Goal: Task Accomplishment & Management: Use online tool/utility

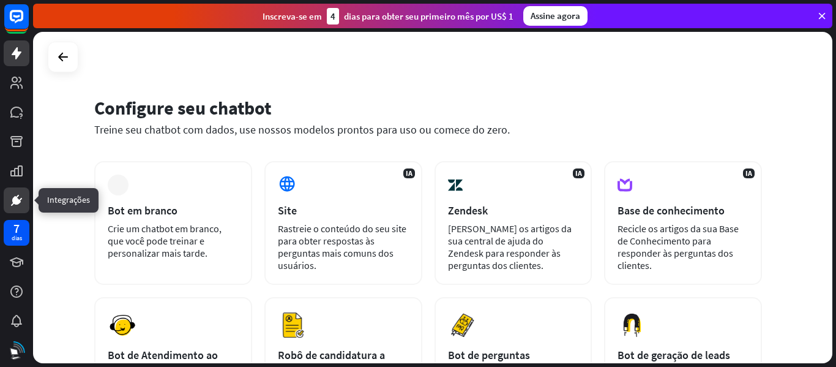
click at [14, 197] on icon at bounding box center [16, 200] width 9 height 9
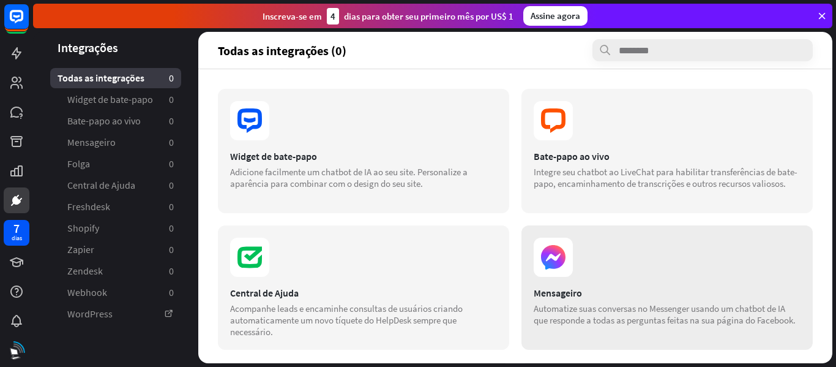
click at [555, 263] on icon at bounding box center [553, 257] width 24 height 24
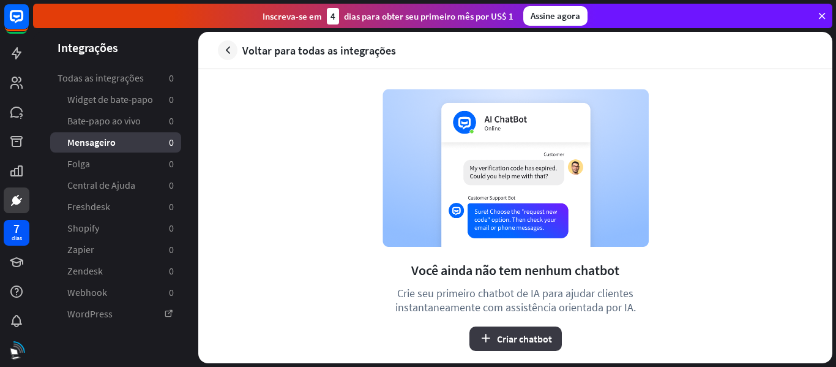
click at [502, 340] on font "Criar chatbot" at bounding box center [524, 338] width 55 height 12
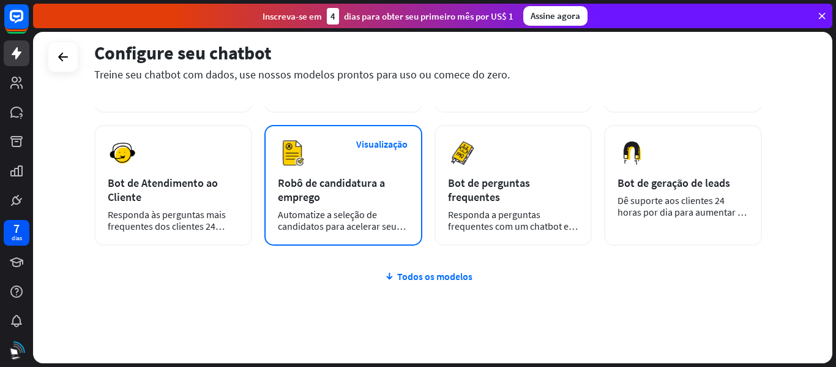
scroll to position [201, 0]
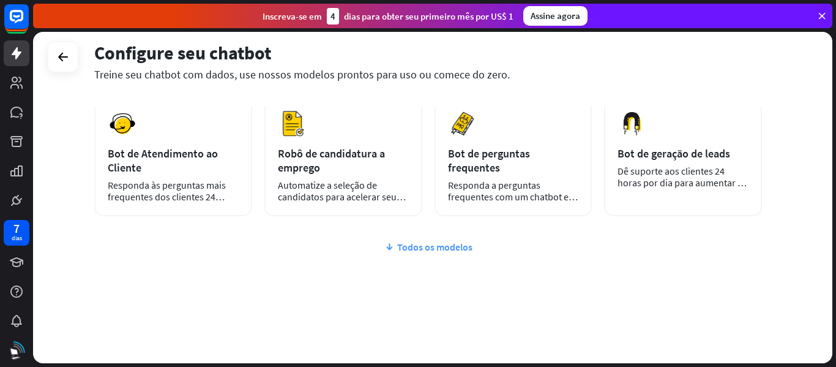
click at [418, 246] on font "Todos os modelos" at bounding box center [434, 247] width 75 height 12
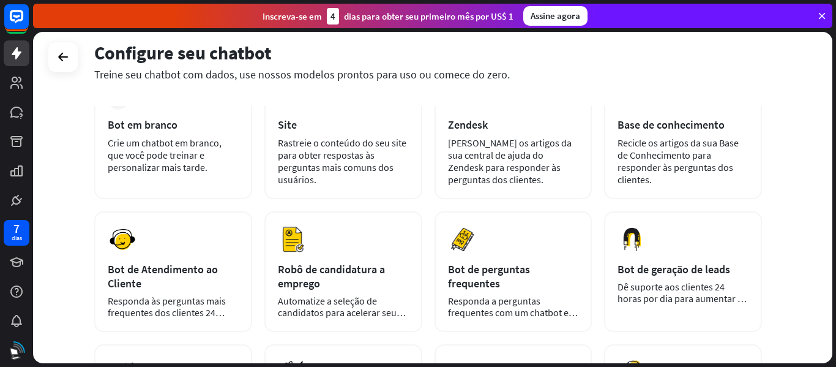
scroll to position [0, 0]
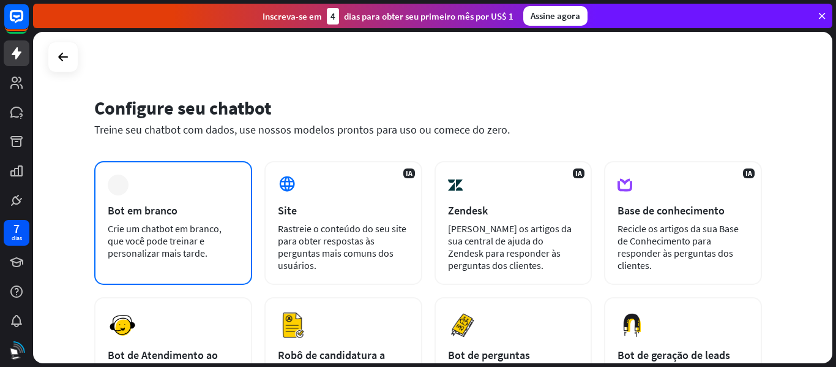
click at [179, 215] on div "Bot em branco" at bounding box center [173, 210] width 131 height 14
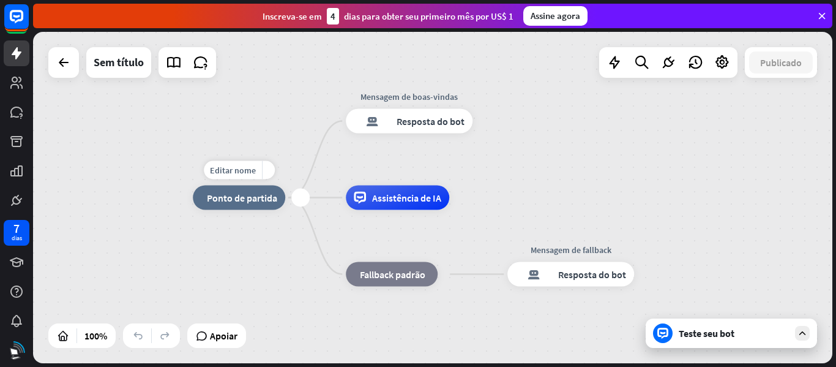
click at [245, 210] on div "Editar nome mais_amarelo mais casa_2 Ponto de partida" at bounding box center [239, 197] width 92 height 24
click at [245, 197] on font "Ponto de partida" at bounding box center [242, 198] width 70 height 12
click at [250, 242] on div "casa_2 Ponto de partida Mensagem de boas-vindas resposta do bot de bloco Respos…" at bounding box center [592, 363] width 799 height 331
click at [801, 332] on icon at bounding box center [802, 332] width 11 height 11
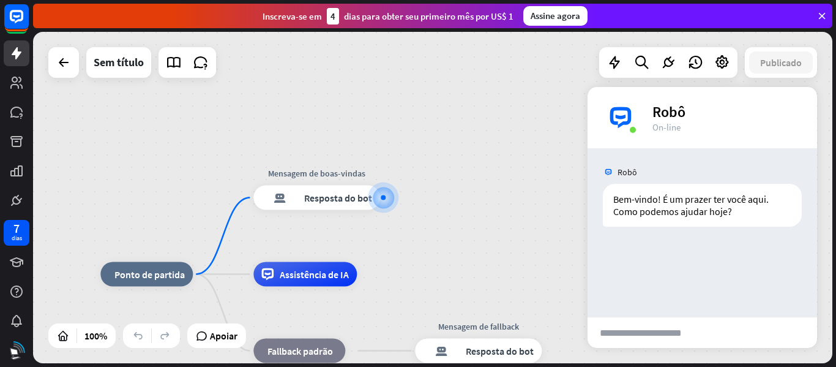
click at [536, 252] on div "casa_2 Ponto de partida Mensagem de boas-vindas resposta do bot de bloco Respos…" at bounding box center [432, 197] width 799 height 331
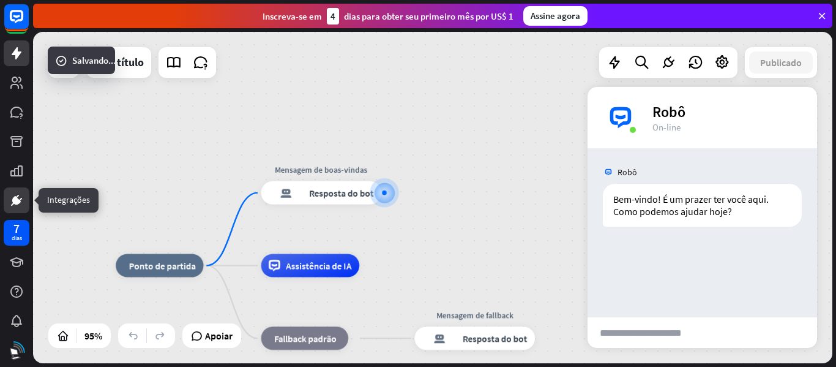
click at [21, 201] on icon at bounding box center [16, 200] width 15 height 15
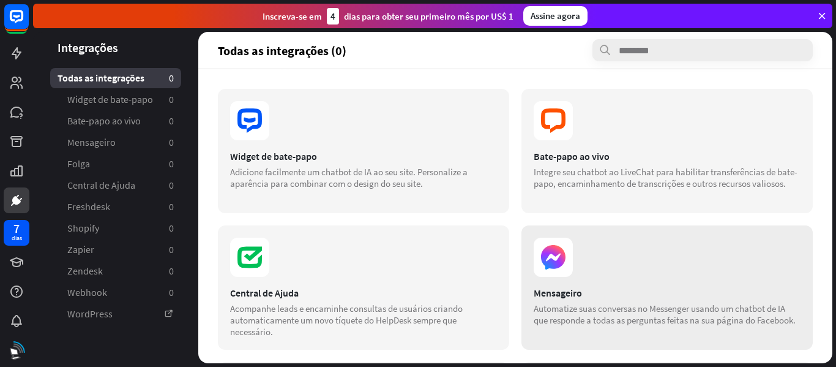
click at [566, 252] on icon at bounding box center [553, 256] width 39 height 39
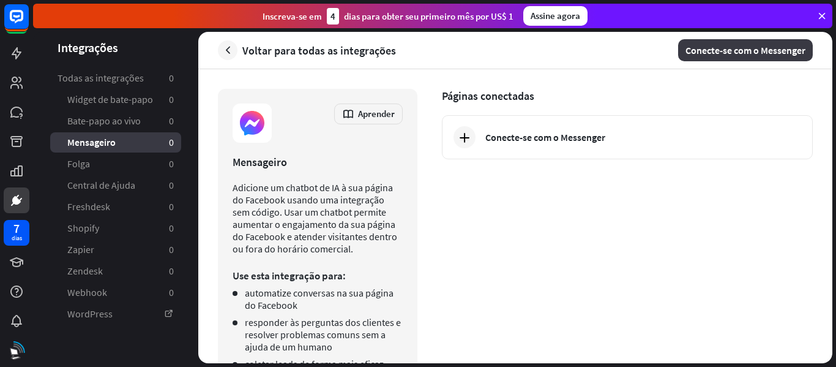
click at [733, 45] on font "Conecte-se com o Messenger" at bounding box center [746, 50] width 120 height 12
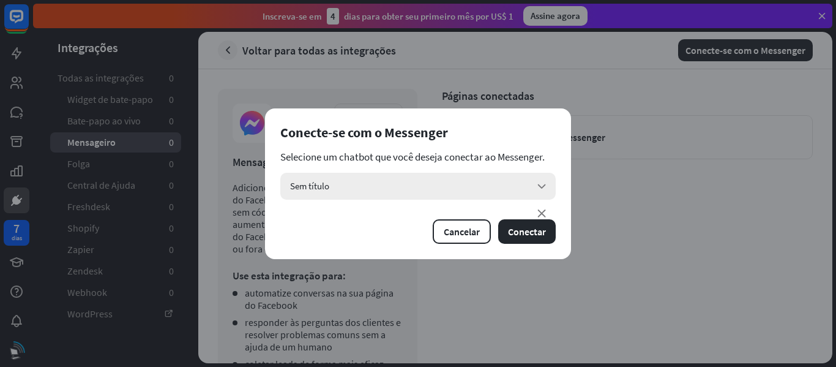
click at [540, 181] on icon "seta para baixo" at bounding box center [541, 185] width 13 height 13
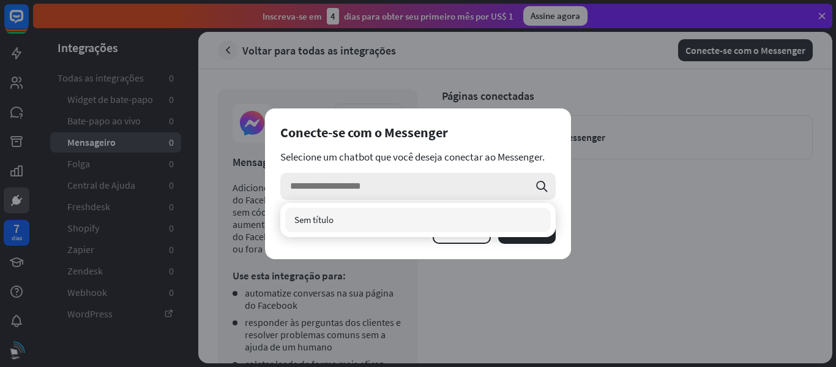
click at [540, 181] on icon "seta para baixo" at bounding box center [541, 185] width 13 height 13
click at [544, 125] on div "Conecte-se com o Messenger" at bounding box center [417, 132] width 275 height 17
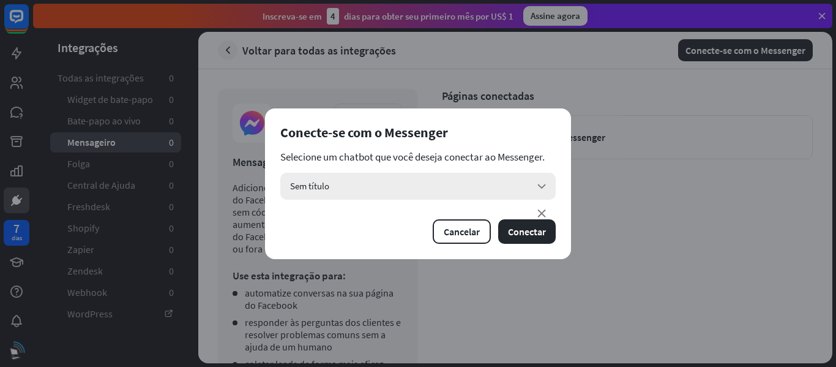
click at [542, 212] on font "seta para baixo" at bounding box center [541, 212] width 13 height 13
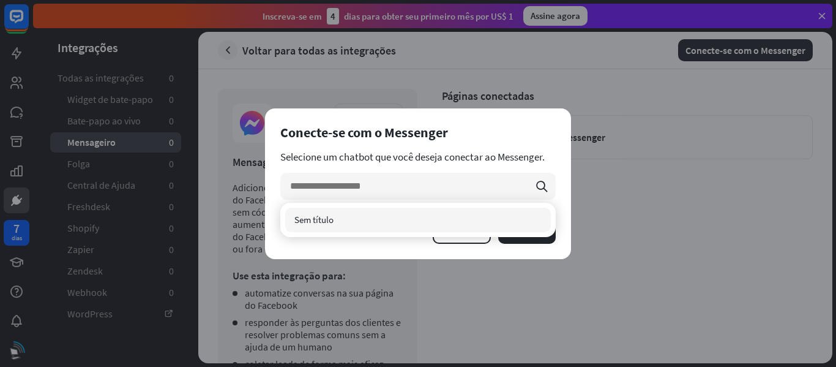
click at [365, 212] on div "Sem título verificado" at bounding box center [418, 220] width 266 height 24
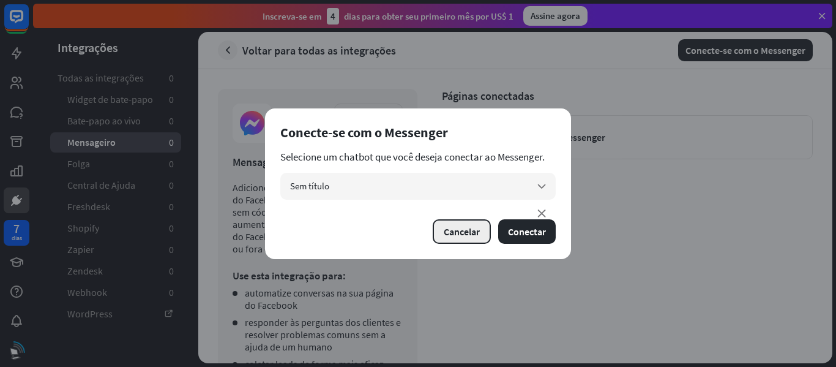
click at [449, 231] on font "Cancelar" at bounding box center [462, 231] width 36 height 12
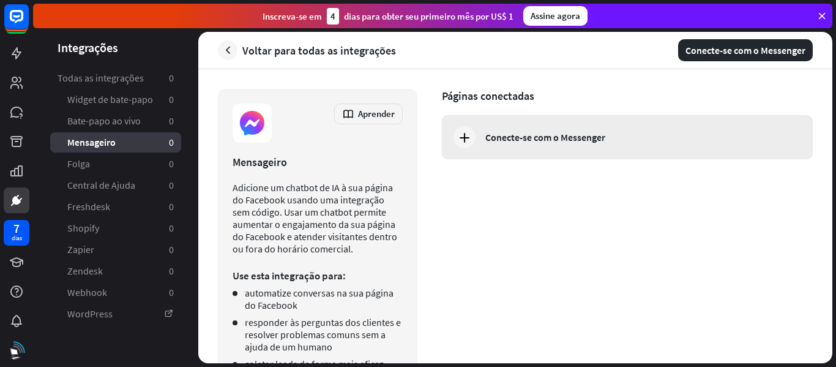
click at [474, 138] on div at bounding box center [465, 137] width 22 height 22
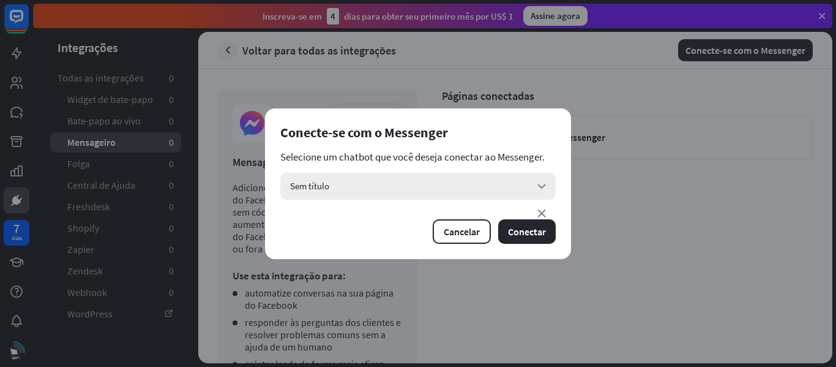
click at [531, 185] on div "Sem título seta para baixo" at bounding box center [417, 186] width 275 height 27
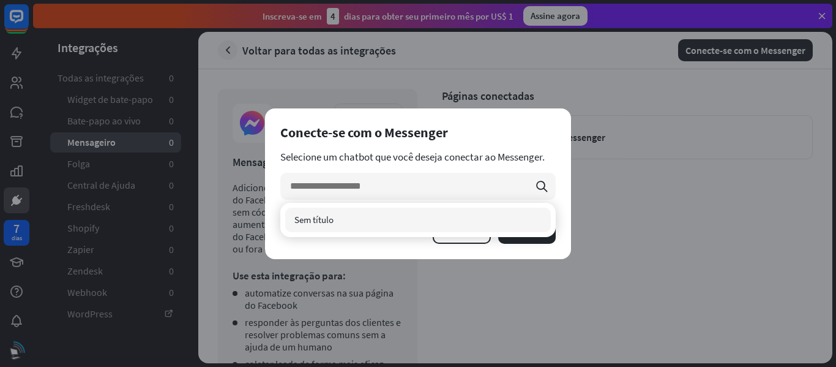
click at [334, 218] on div "Sem título verificado" at bounding box center [418, 220] width 266 height 24
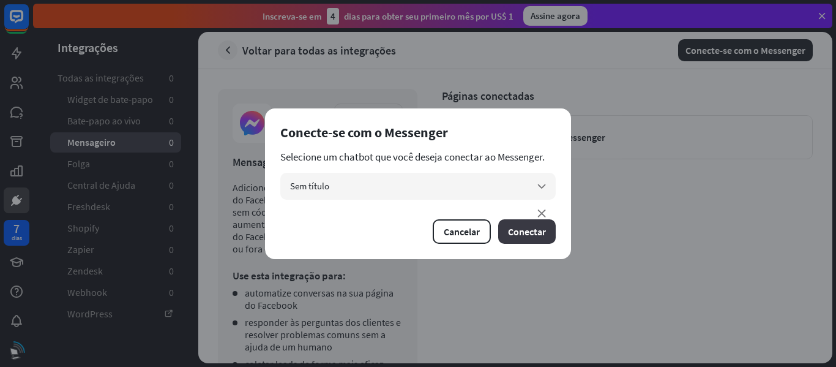
click at [531, 234] on font "Conectar" at bounding box center [527, 231] width 38 height 12
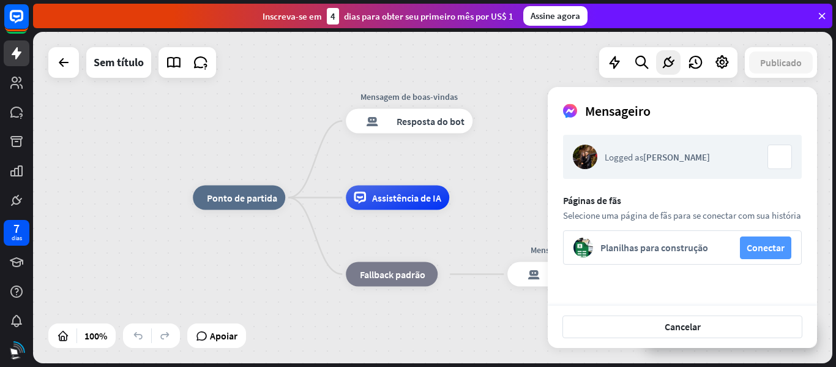
click at [763, 243] on font "Conectar" at bounding box center [766, 247] width 38 height 12
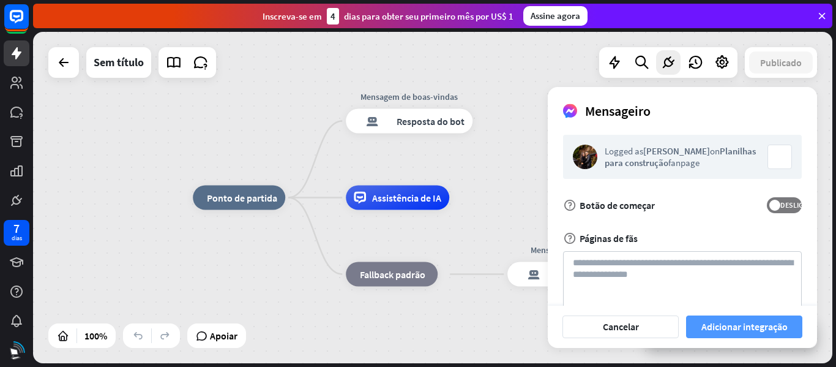
click at [745, 323] on font "Adicionar integração" at bounding box center [744, 326] width 86 height 12
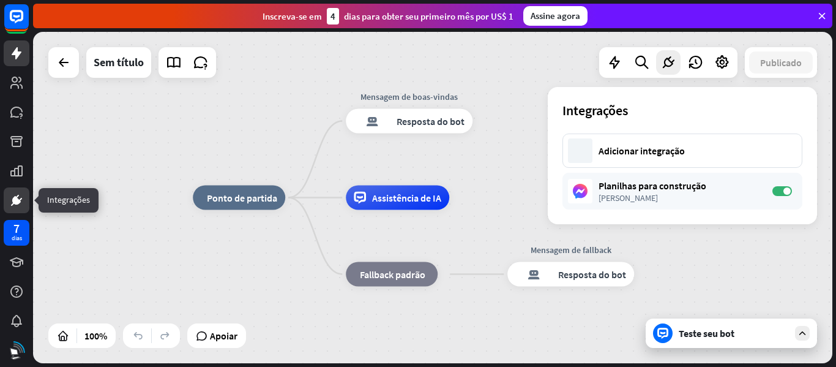
click at [15, 200] on icon at bounding box center [16, 199] width 7 height 7
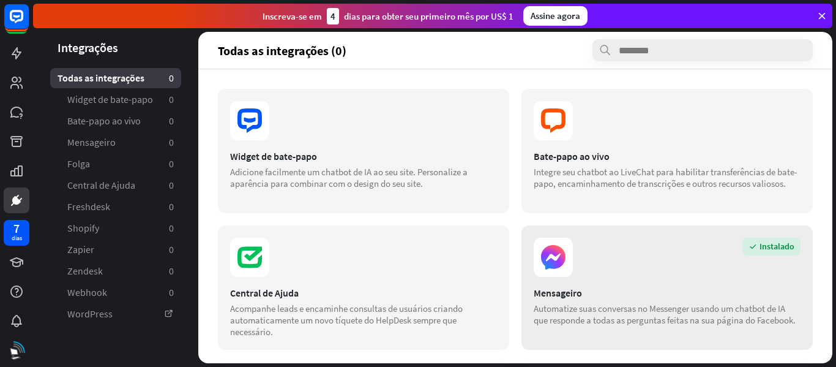
click at [578, 264] on section "Instalado" at bounding box center [667, 256] width 267 height 39
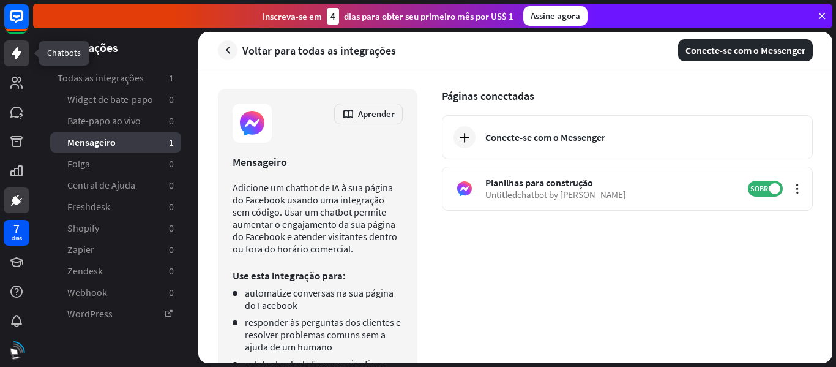
click at [18, 48] on icon at bounding box center [17, 53] width 10 height 12
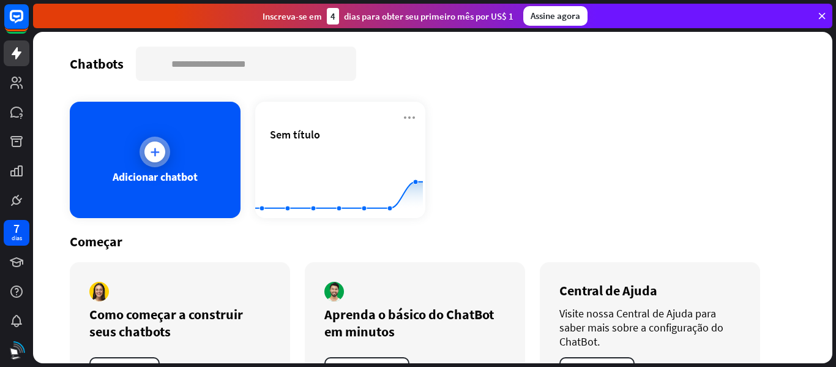
click at [154, 151] on icon at bounding box center [155, 152] width 12 height 12
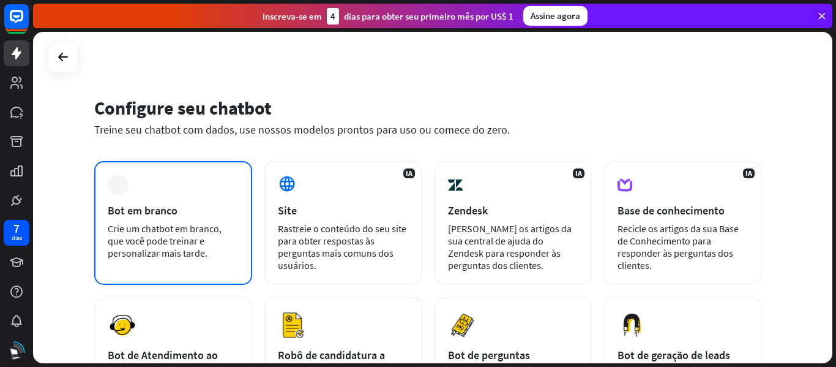
click at [140, 208] on font "Bot em branco" at bounding box center [143, 210] width 70 height 14
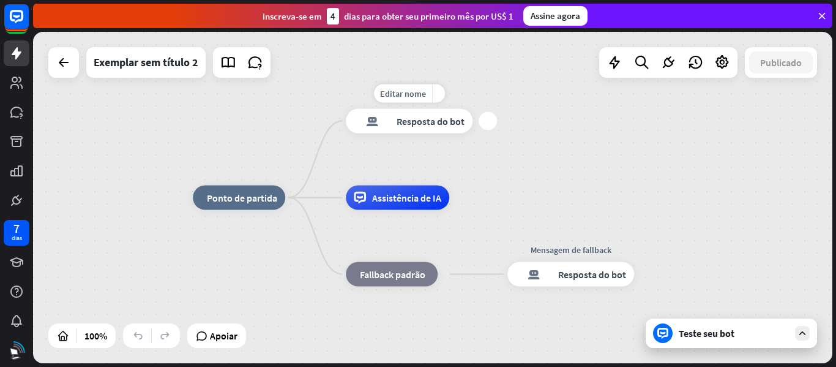
click at [414, 125] on font "Resposta do bot" at bounding box center [431, 121] width 68 height 12
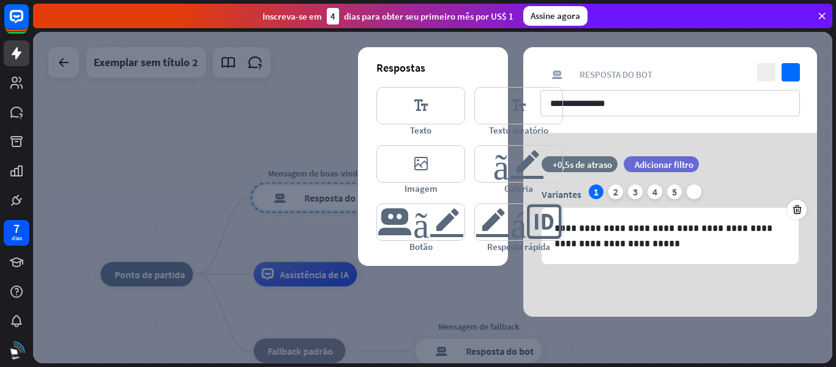
click at [215, 136] on div at bounding box center [432, 197] width 799 height 331
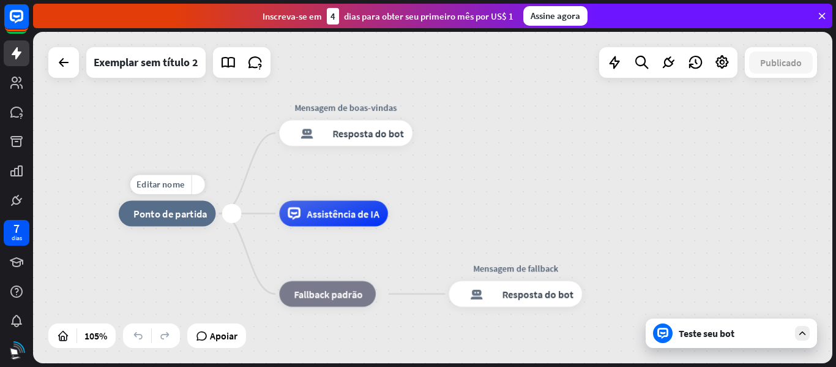
click at [174, 214] on font "Ponto de partida" at bounding box center [170, 213] width 74 height 13
click at [540, 198] on div "casa_2 Ponto de partida Mensagem de boas-vindas resposta do bot de bloco Respos…" at bounding box center [432, 197] width 799 height 331
click at [331, 219] on font "Assistência de IA" at bounding box center [343, 213] width 73 height 13
click at [528, 190] on div "casa_2 Ponto de partida Mensagem de boas-vindas resposta do bot de bloco Respos…" at bounding box center [432, 197] width 799 height 331
click at [354, 138] on font "Resposta do bot" at bounding box center [369, 133] width 72 height 13
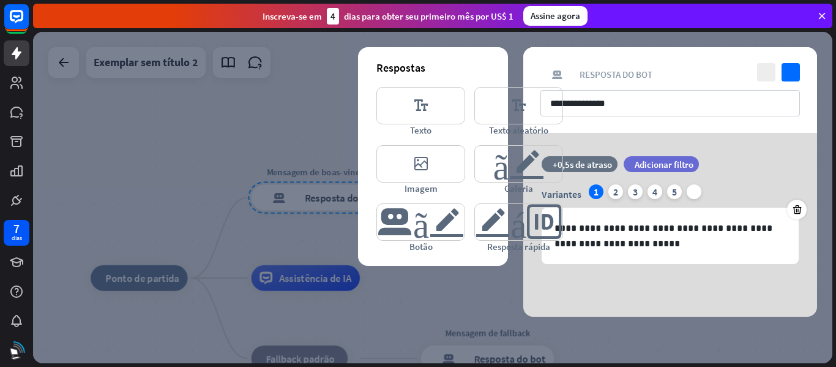
click at [283, 132] on div at bounding box center [432, 197] width 799 height 331
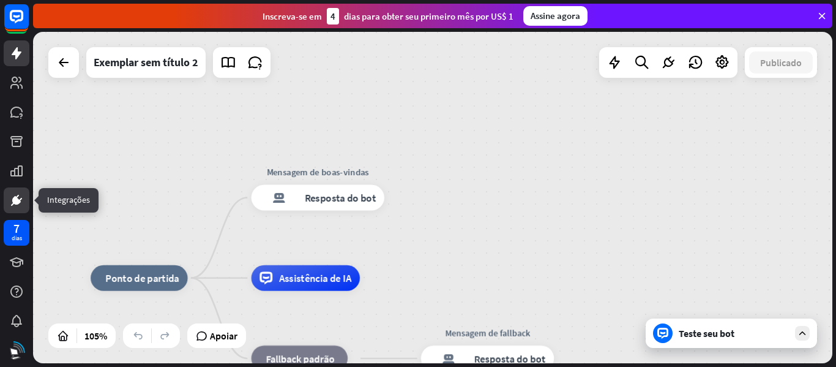
click at [16, 192] on link at bounding box center [17, 200] width 26 height 26
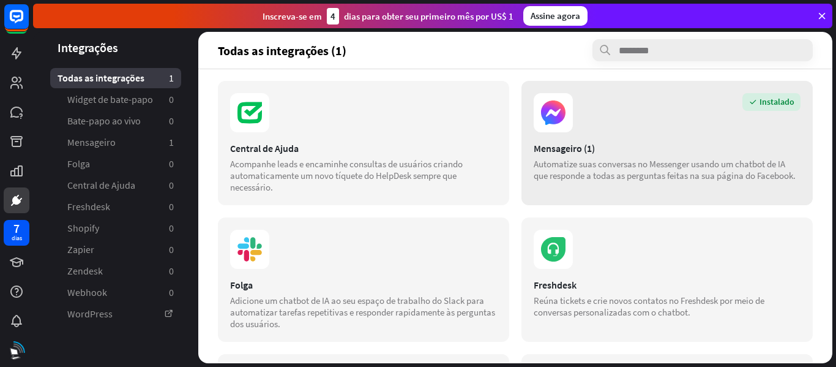
scroll to position [122, 0]
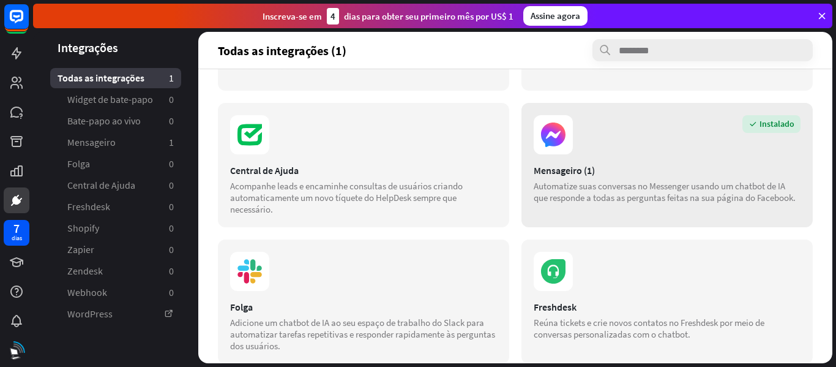
click at [572, 169] on font "Mensageiro (1)" at bounding box center [564, 170] width 61 height 12
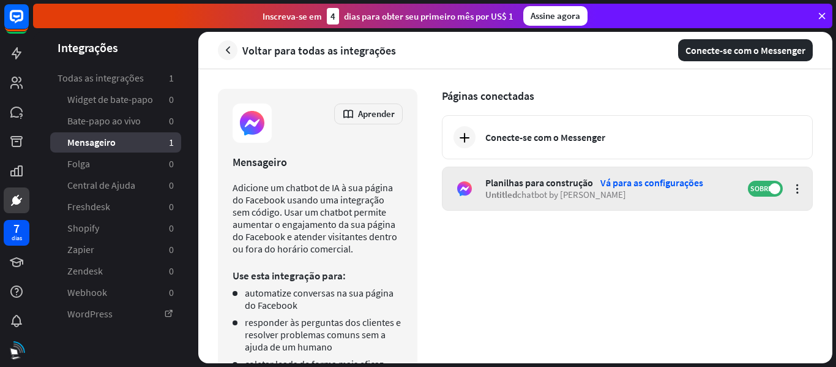
click at [645, 178] on font "Vá para as configurações" at bounding box center [651, 182] width 103 height 12
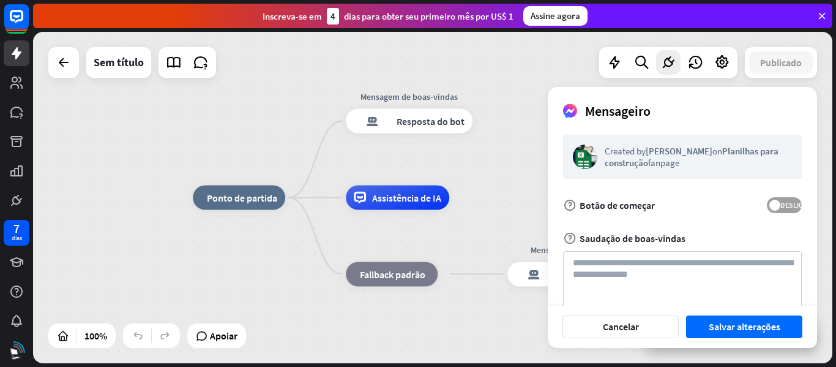
click at [795, 203] on font "DESLIGADO" at bounding box center [798, 204] width 37 height 9
click at [772, 199] on label "DESLIGADO" at bounding box center [784, 205] width 35 height 16
click at [739, 329] on font "Salvar alterações" at bounding box center [745, 326] width 72 height 12
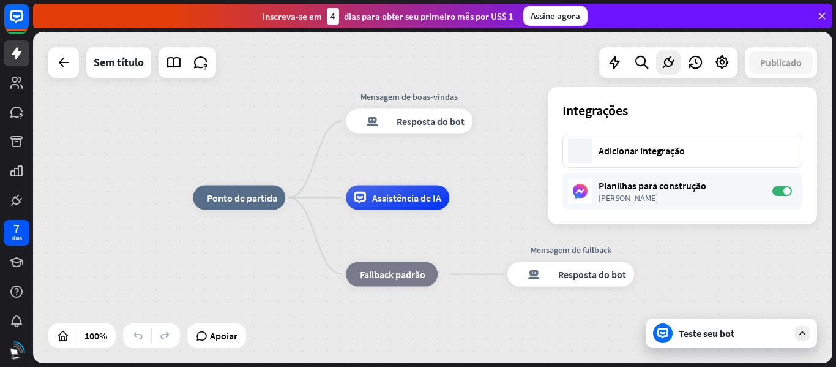
click at [742, 340] on div "Teste seu bot" at bounding box center [731, 332] width 171 height 29
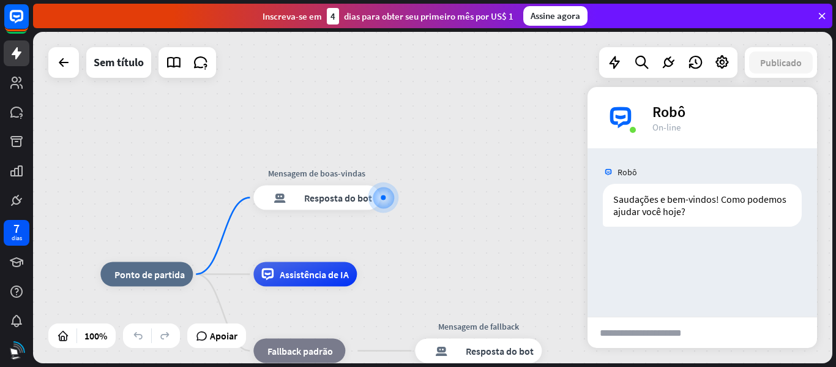
click at [690, 330] on input "text" at bounding box center [650, 332] width 124 height 31
type input "****"
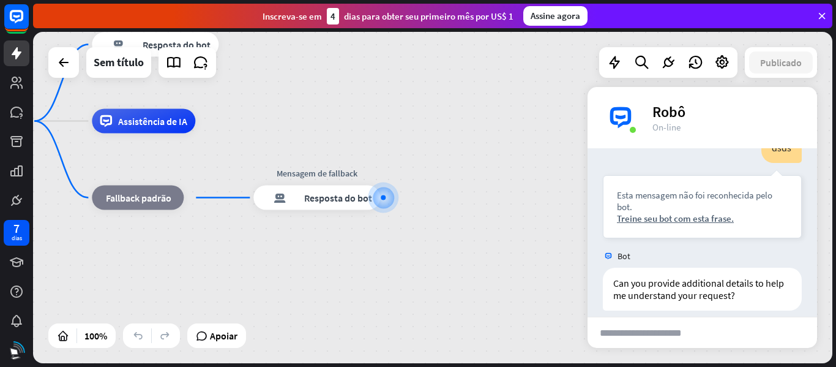
scroll to position [136, 0]
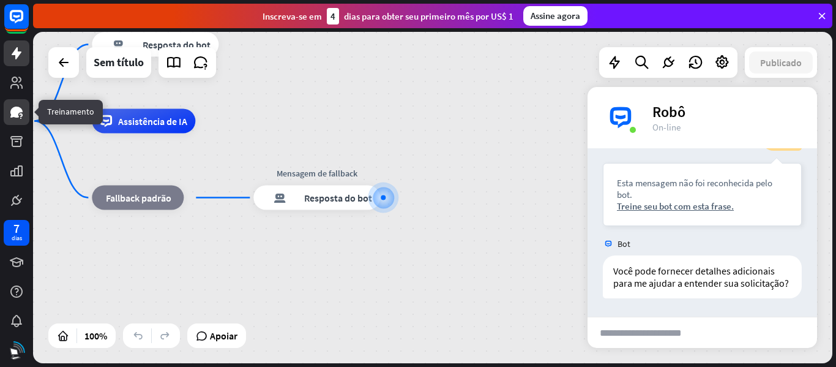
click at [15, 114] on icon at bounding box center [16, 112] width 12 height 11
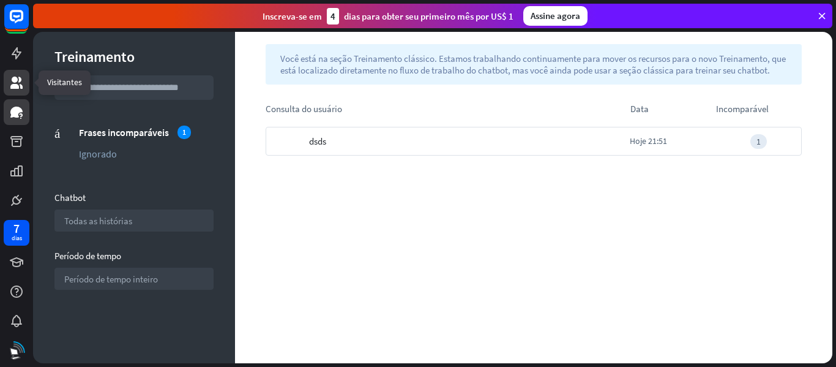
click at [14, 81] on icon at bounding box center [16, 83] width 12 height 12
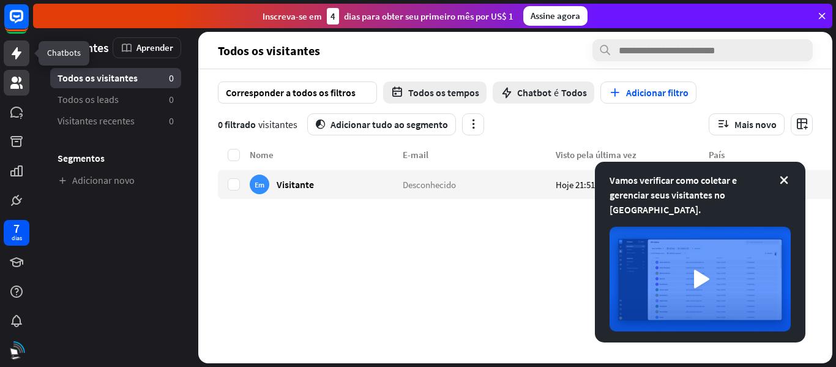
click at [17, 55] on icon at bounding box center [17, 53] width 10 height 12
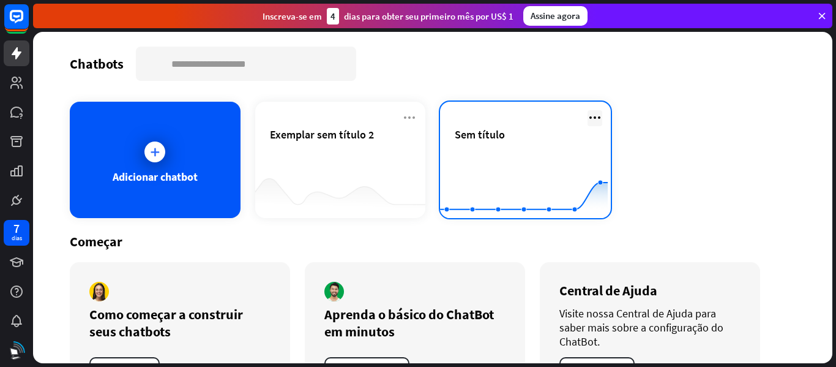
click at [588, 111] on icon at bounding box center [595, 117] width 15 height 15
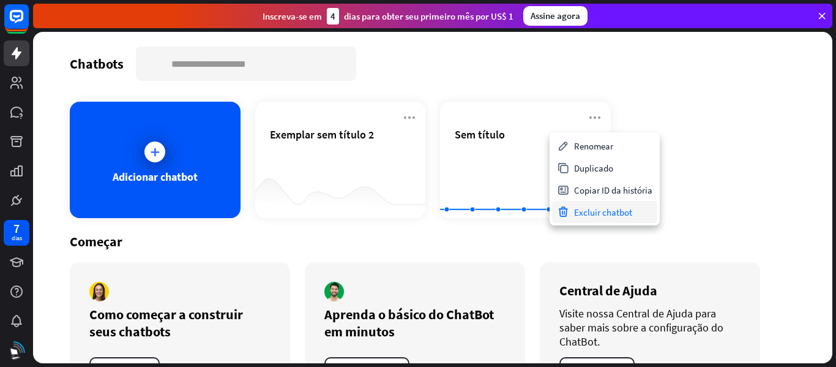
click at [594, 213] on font "Excluir chatbot" at bounding box center [603, 212] width 58 height 12
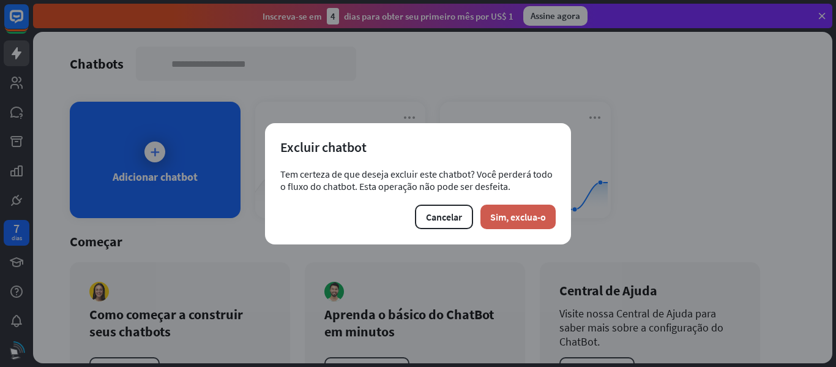
click at [531, 224] on button "Sim, exclua-o" at bounding box center [517, 216] width 75 height 24
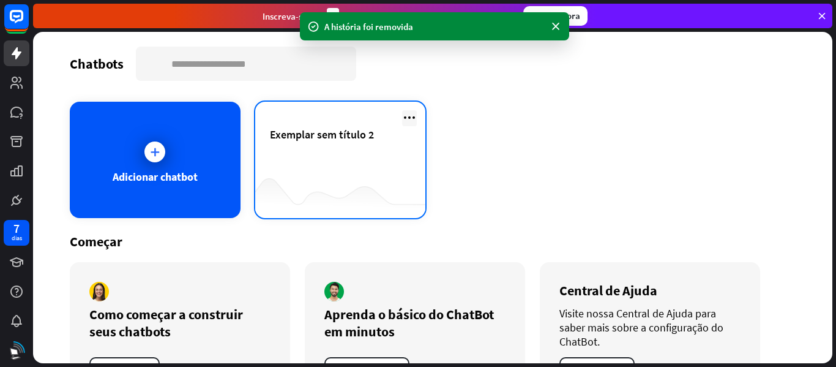
click at [403, 119] on icon at bounding box center [409, 117] width 15 height 15
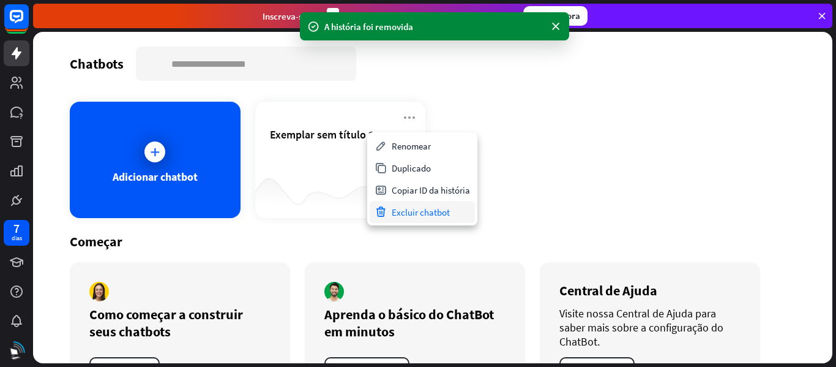
click at [406, 209] on font "Excluir chatbot" at bounding box center [421, 212] width 58 height 12
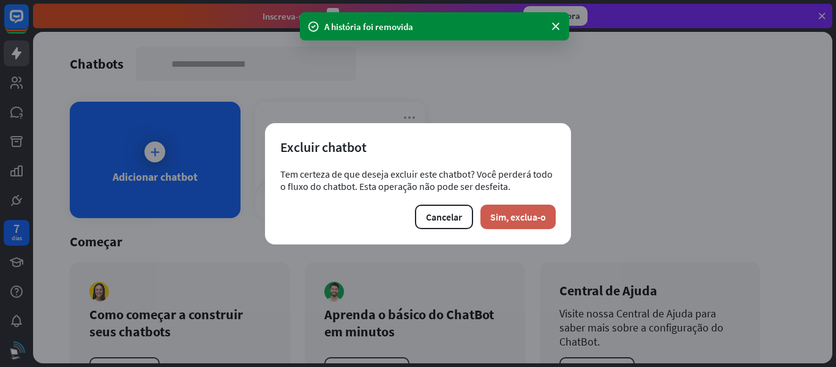
click at [516, 215] on font "Sim, exclua-o" at bounding box center [518, 217] width 56 height 12
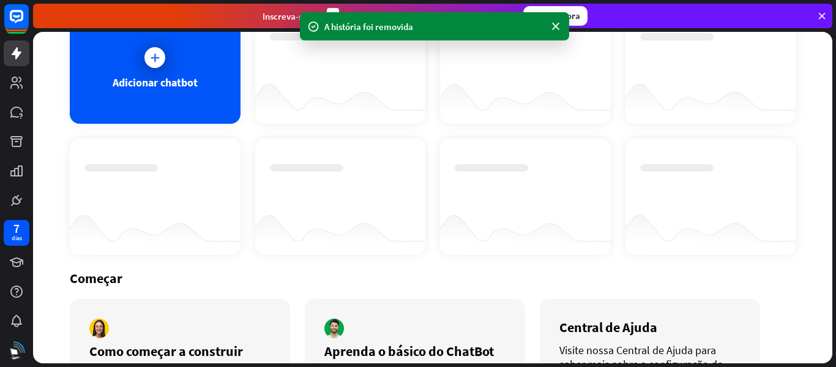
scroll to position [181, 0]
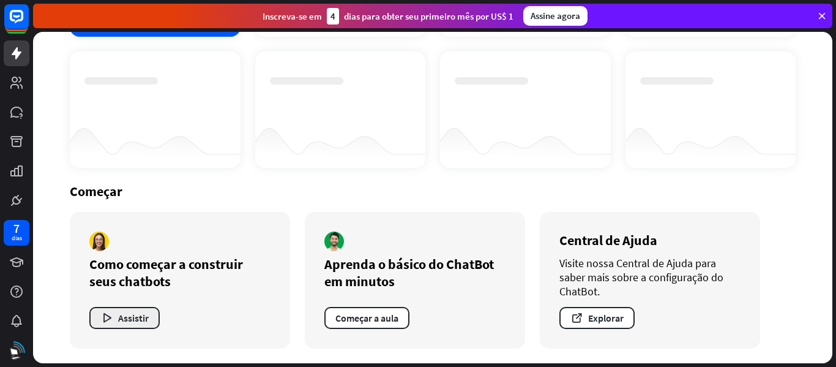
click at [106, 318] on icon "button" at bounding box center [106, 318] width 13 height 13
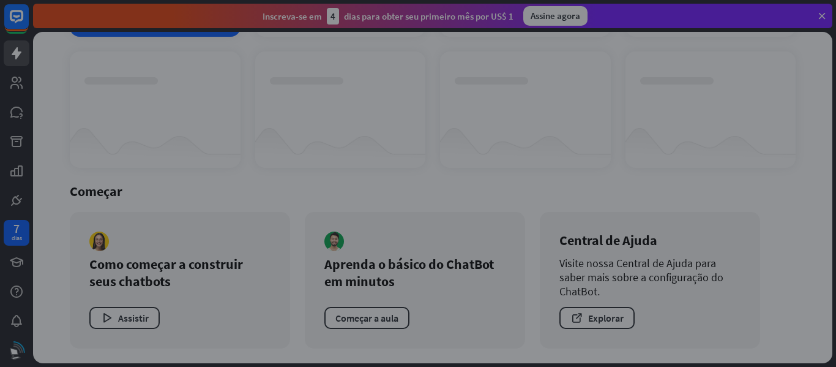
click at [159, 143] on div "fechar" at bounding box center [418, 183] width 836 height 367
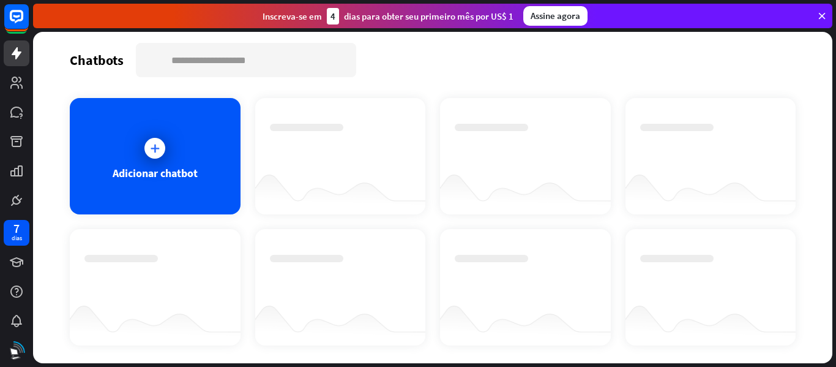
scroll to position [0, 0]
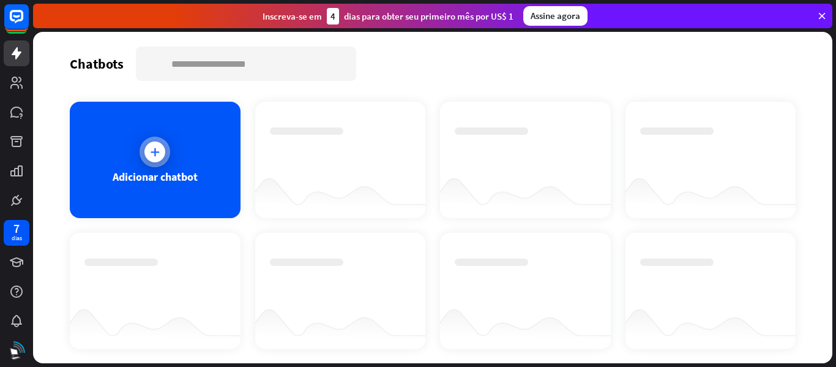
click at [158, 153] on icon at bounding box center [155, 152] width 12 height 12
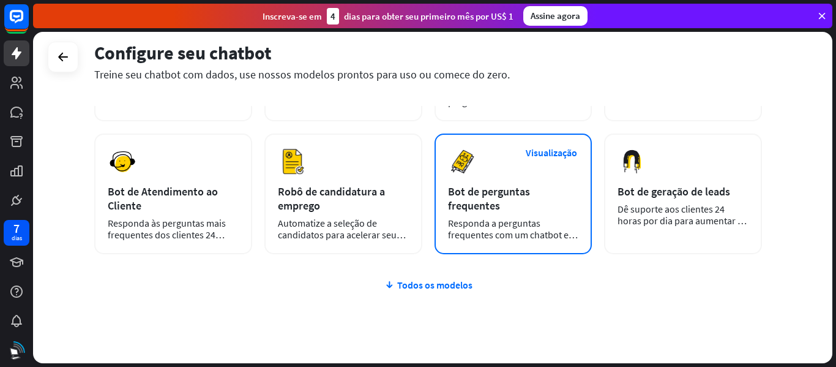
scroll to position [184, 0]
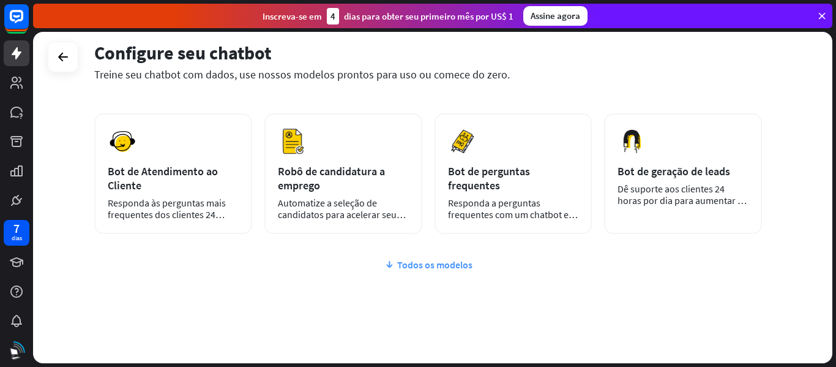
click at [415, 265] on font "Todos os modelos" at bounding box center [434, 264] width 75 height 12
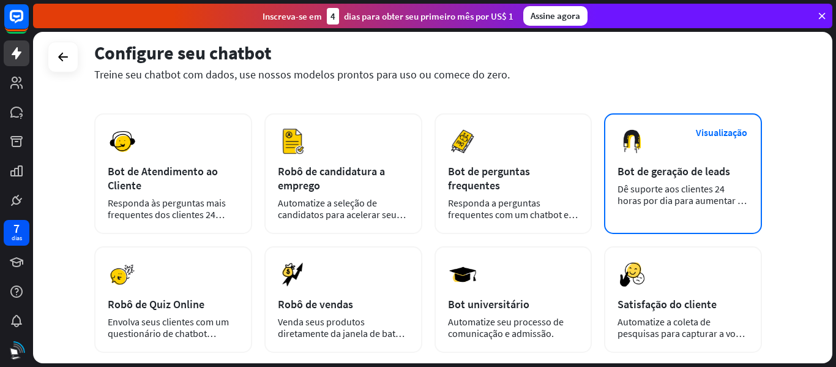
click at [705, 181] on div "Visualização Bot de geração de leads Dê suporte aos clientes 24 horas por dia p…" at bounding box center [683, 173] width 158 height 121
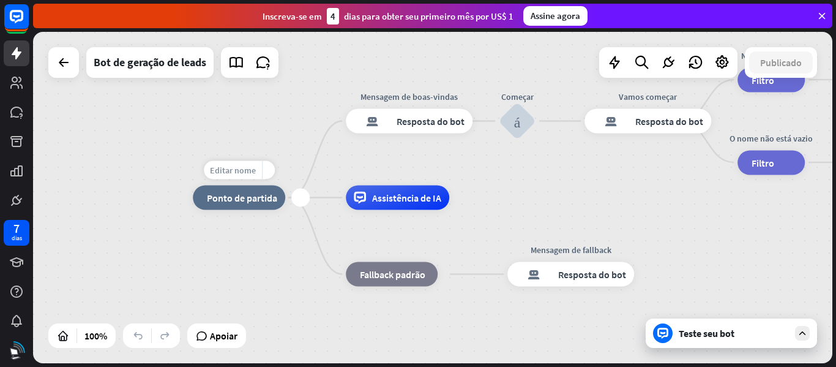
click at [240, 165] on font "Editar nome" at bounding box center [233, 170] width 46 height 11
click at [160, 217] on div "casa_2 Ponto de partida Mensagem de boas-vindas resposta do bot de bloco Respos…" at bounding box center [432, 197] width 799 height 331
click at [618, 61] on icon at bounding box center [615, 62] width 16 height 16
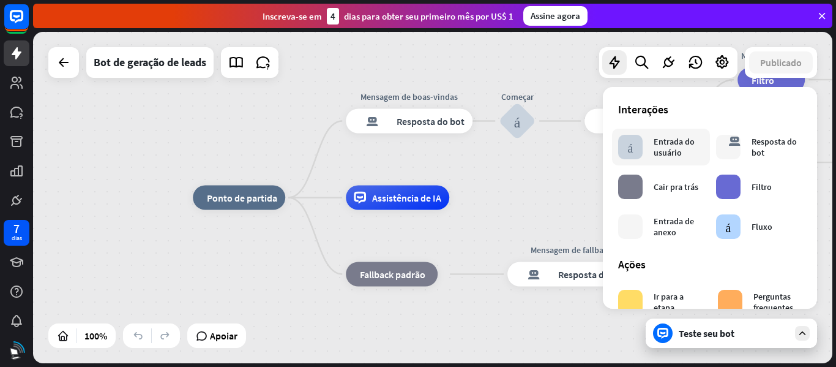
click at [673, 154] on font "Entrada do usuário" at bounding box center [674, 147] width 41 height 22
click at [621, 155] on div "bloco_entrada_do_usuário" at bounding box center [630, 147] width 24 height 24
click at [245, 193] on font "Ponto de partida" at bounding box center [242, 198] width 70 height 12
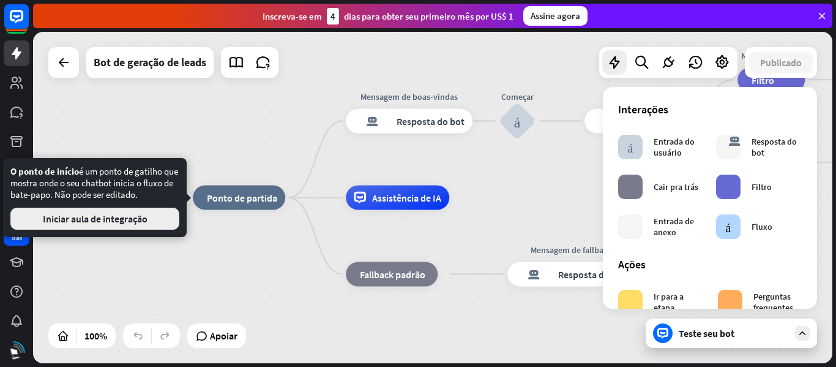
click at [115, 220] on font "Iniciar aula de integração" at bounding box center [95, 218] width 105 height 12
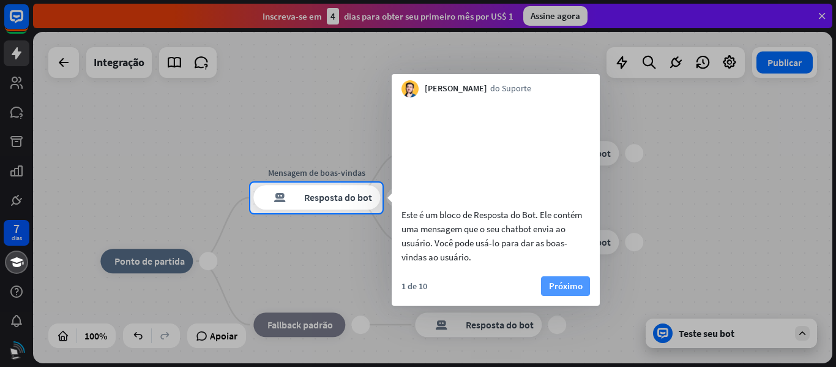
click at [576, 291] on font "Próximo" at bounding box center [566, 286] width 34 height 12
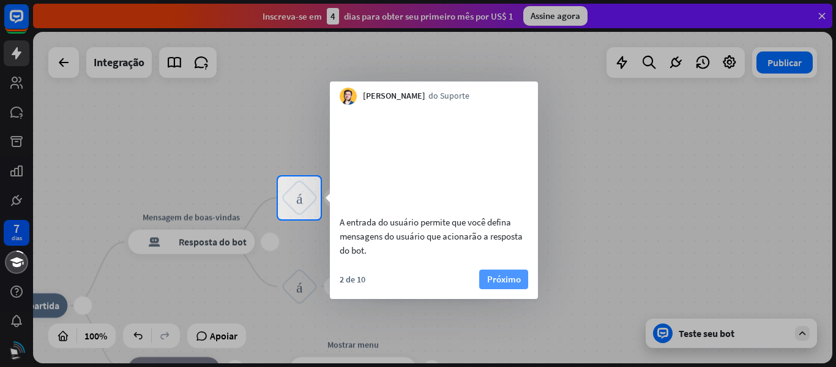
click at [488, 285] on font "Próximo" at bounding box center [504, 279] width 34 height 12
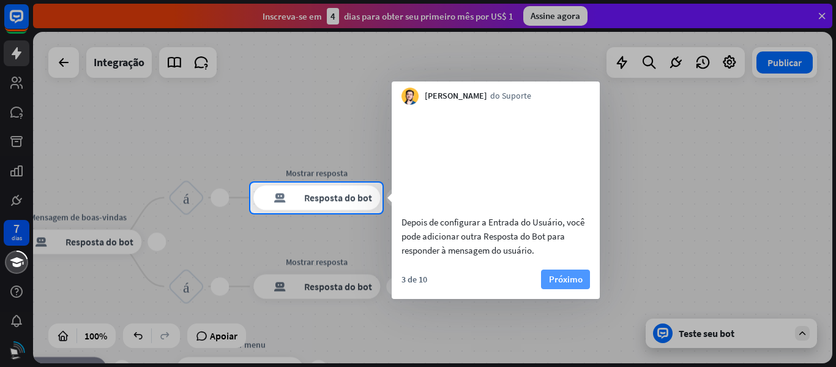
click at [570, 285] on font "Próximo" at bounding box center [566, 279] width 34 height 12
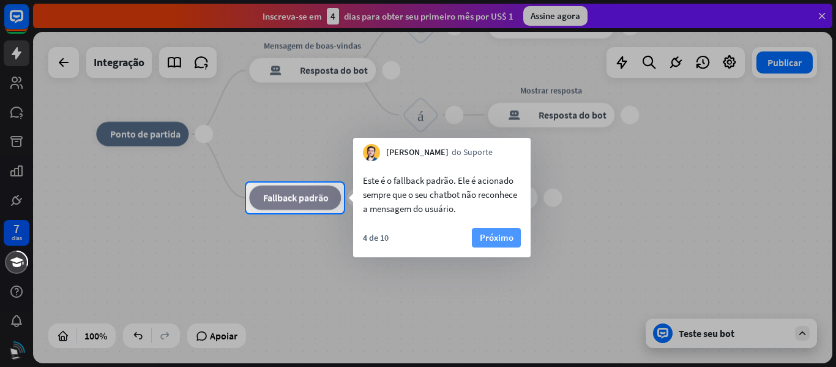
click at [507, 233] on font "Próximo" at bounding box center [497, 237] width 34 height 12
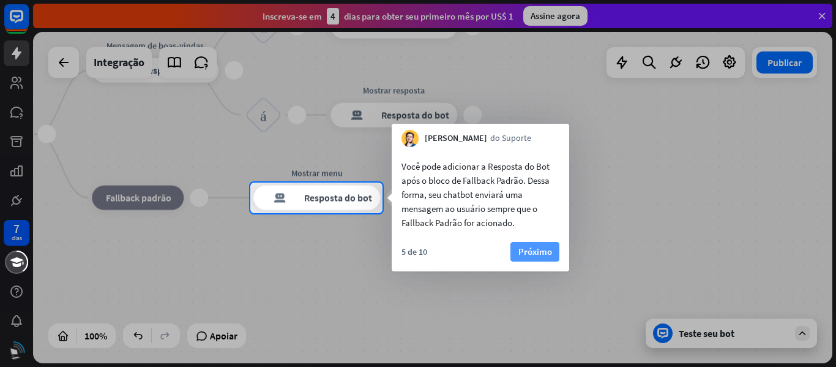
click at [531, 249] on font "Próximo" at bounding box center [535, 251] width 34 height 12
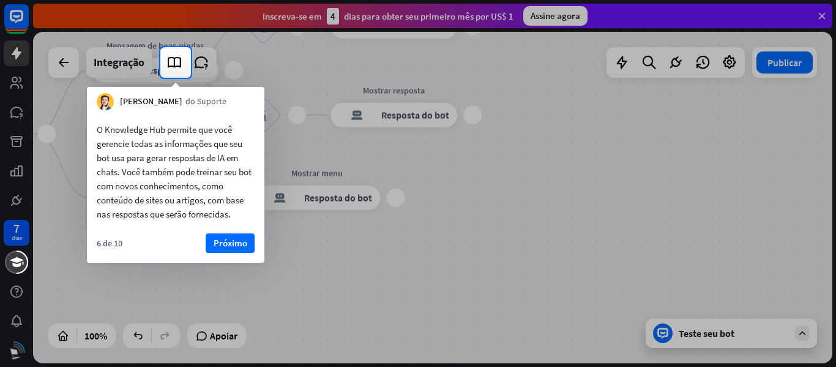
click at [246, 242] on font "Próximo" at bounding box center [231, 243] width 34 height 12
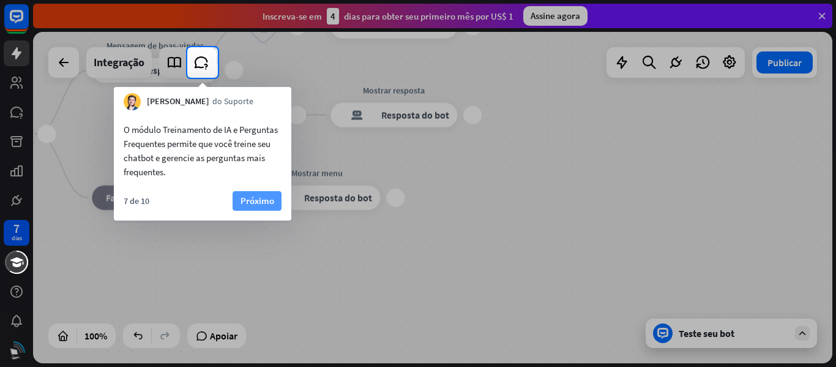
click at [242, 204] on font "Próximo" at bounding box center [258, 201] width 34 height 12
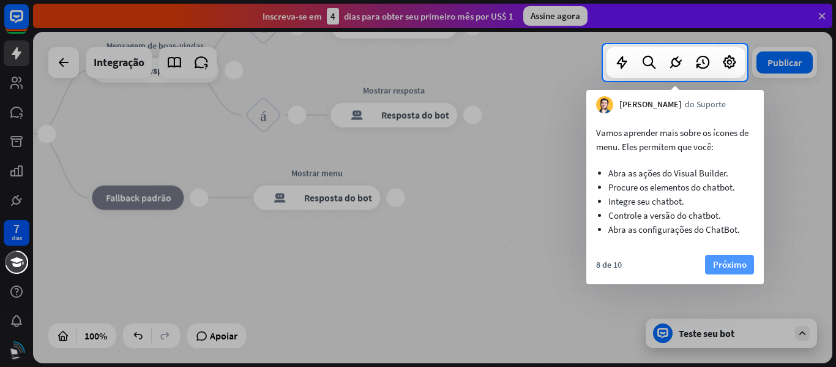
click at [724, 262] on font "Próximo" at bounding box center [730, 264] width 34 height 12
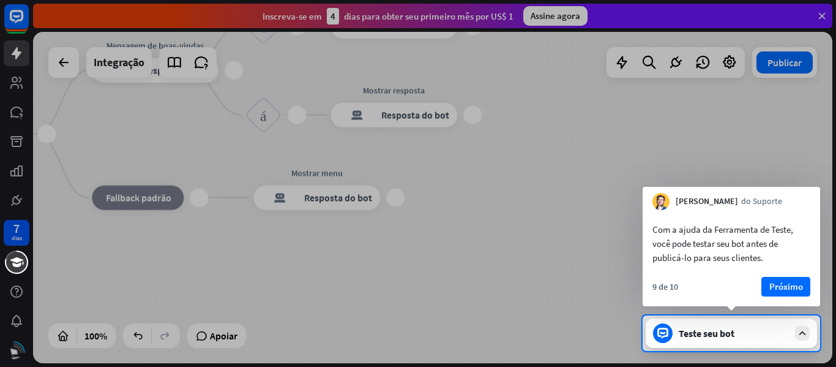
click at [452, 244] on div at bounding box center [418, 157] width 836 height 315
click at [786, 284] on font "Próximo" at bounding box center [786, 286] width 34 height 12
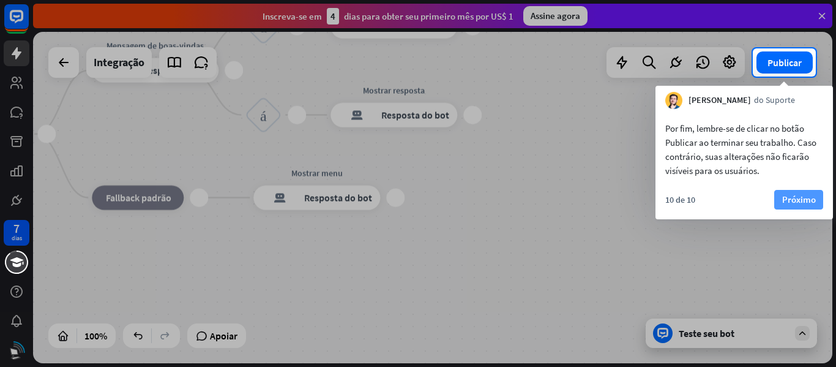
click at [792, 200] on font "Próximo" at bounding box center [799, 199] width 34 height 12
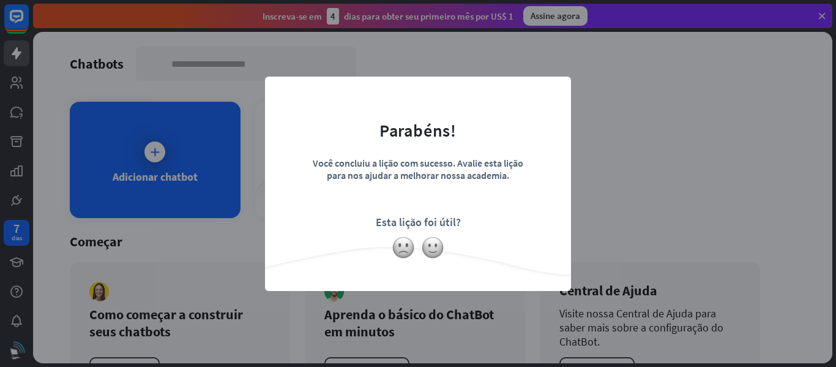
click at [648, 148] on div "fechar Parabéns! Você concluiu a lição com sucesso. Avalie esta lição para nos …" at bounding box center [418, 183] width 836 height 367
click at [435, 249] on img at bounding box center [432, 247] width 23 height 23
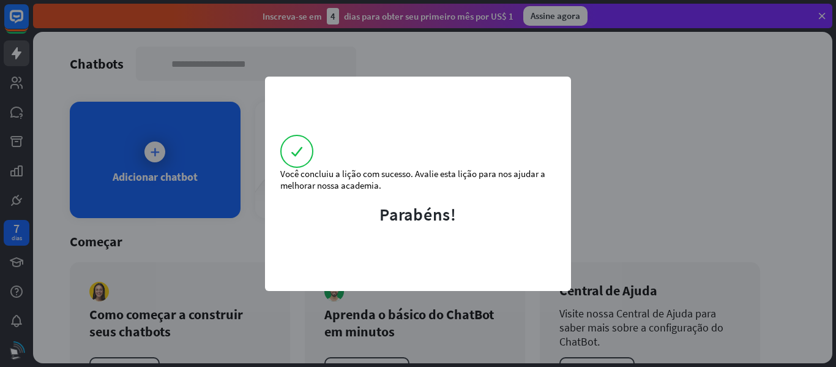
click at [624, 167] on div "Você concluiu a lição com sucesso. Avalie esta lição para nos ajudar a melhorar…" at bounding box center [418, 183] width 836 height 367
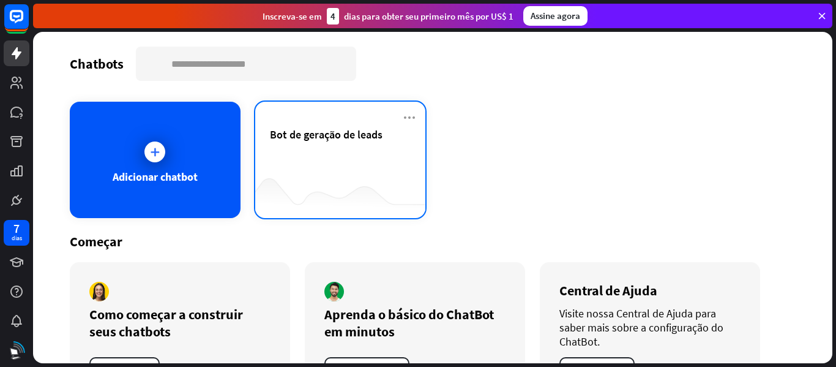
click at [331, 159] on div "Bot de geração de leads" at bounding box center [340, 148] width 141 height 43
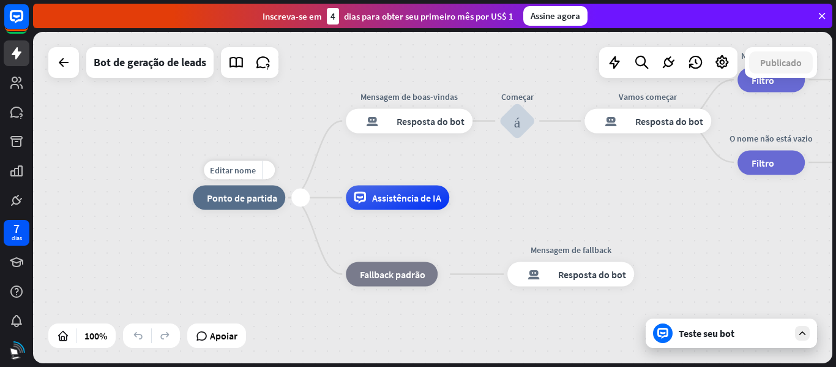
click at [238, 204] on div "casa_2 Ponto de partida" at bounding box center [239, 197] width 92 height 24
click at [214, 139] on div "casa_2 Ponto de partida Mensagem de boas-vindas resposta do bot de bloco Respos…" at bounding box center [432, 197] width 799 height 331
click at [13, 61] on link at bounding box center [17, 53] width 26 height 26
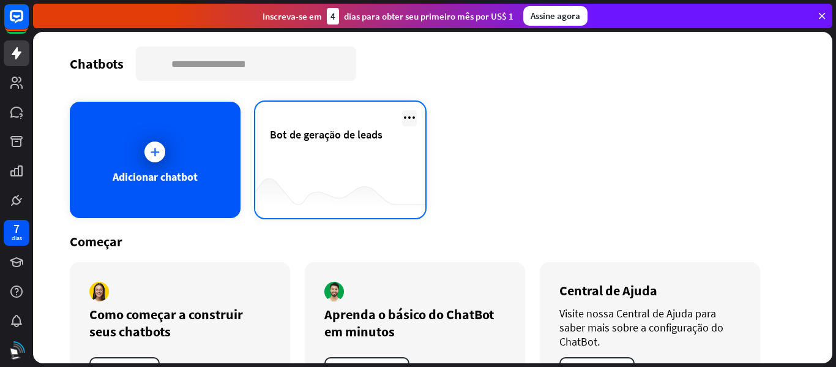
click at [402, 118] on icon at bounding box center [409, 117] width 15 height 15
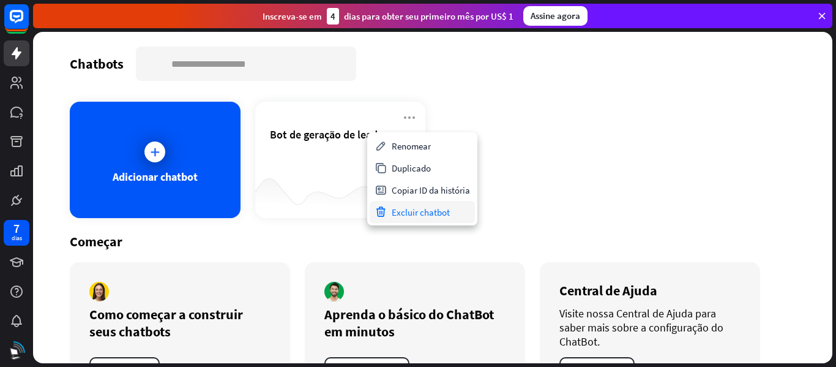
click at [409, 212] on font "Excluir chatbot" at bounding box center [421, 212] width 58 height 12
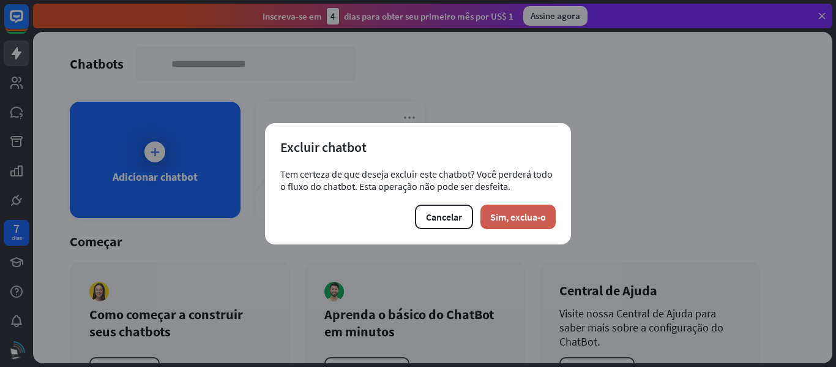
click at [514, 220] on font "Sim, exclua-o" at bounding box center [518, 217] width 56 height 12
